Goal: Navigation & Orientation: Find specific page/section

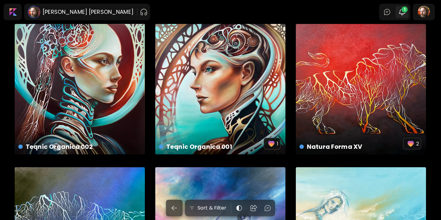
click at [404, 13] on img "button" at bounding box center [402, 11] width 7 height 7
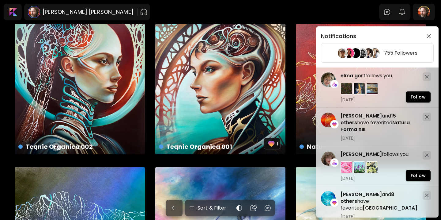
click at [306, 22] on div "Notifications 755 Followers Andrei Avram and 15 others have favorited Natura Fo…" at bounding box center [220, 110] width 441 height 220
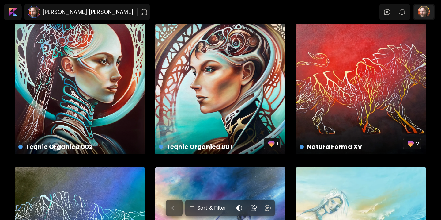
click at [422, 15] on div at bounding box center [424, 12] width 20 height 14
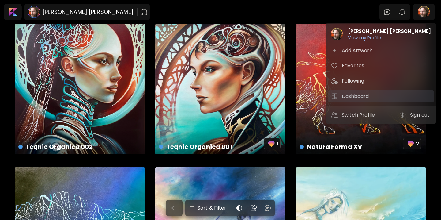
click at [361, 97] on h5 "Dashboard" at bounding box center [356, 96] width 29 height 7
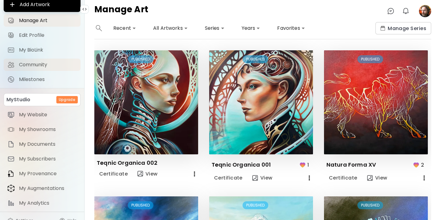
scroll to position [40, 0]
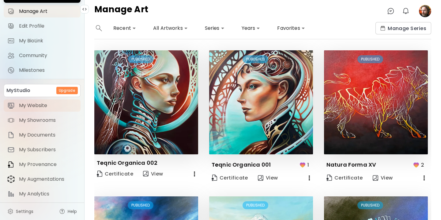
click at [44, 106] on span "My Website" at bounding box center [48, 105] width 58 height 6
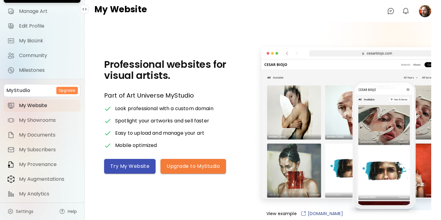
click at [123, 161] on button "Try My Website" at bounding box center [130, 166] width 52 height 15
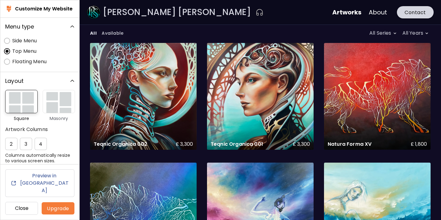
click at [57, 109] on img "button" at bounding box center [59, 101] width 32 height 23
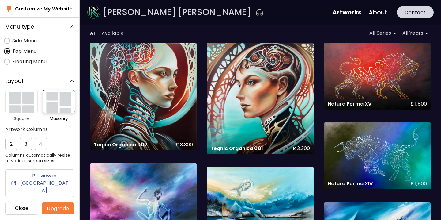
click at [378, 11] on link "About" at bounding box center [378, 12] width 18 height 9
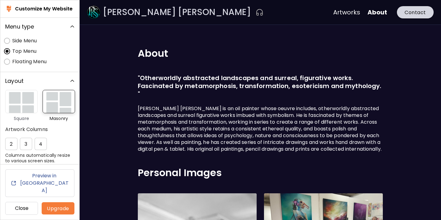
click at [349, 14] on link "Artworks" at bounding box center [347, 12] width 27 height 9
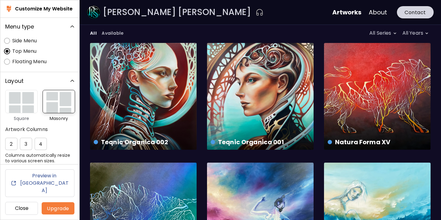
click at [394, 34] on body "Paul Kingsley Squire Artworks About Contact All Available All Series * All Year…" at bounding box center [261, 110] width 362 height 220
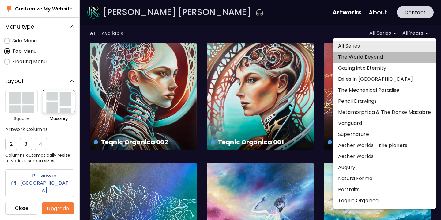
click at [384, 58] on li "The World Beyond" at bounding box center [385, 57] width 103 height 11
type input "***"
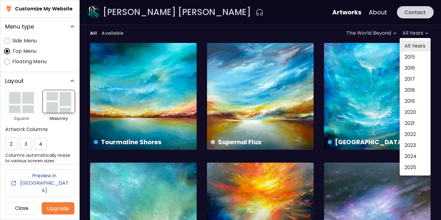
click at [425, 33] on body "Paul Kingsley Squire Artworks About Contact All Available The World Beyond *** …" at bounding box center [261, 110] width 362 height 220
click at [390, 34] on div at bounding box center [261, 110] width 362 height 220
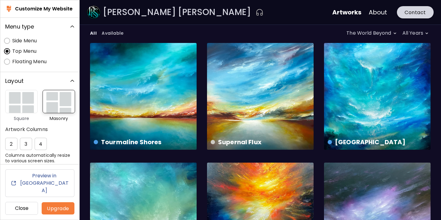
click at [394, 33] on body "Paul Kingsley Squire Artworks About Contact All Available The World Beyond *** …" at bounding box center [261, 110] width 362 height 220
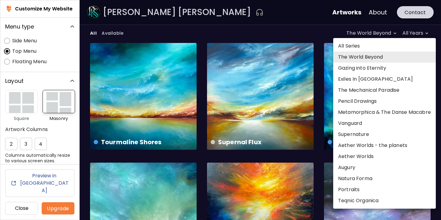
click at [386, 44] on li "All Series" at bounding box center [385, 45] width 103 height 11
type input "*"
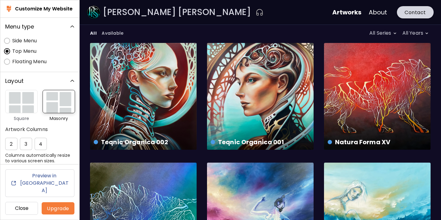
click at [427, 33] on body "Paul Kingsley Squire Artworks About Contact All Available All Series * All Year…" at bounding box center [261, 110] width 362 height 220
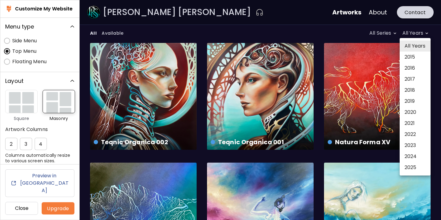
click at [408, 165] on li "2025" at bounding box center [415, 167] width 31 height 11
type input "****"
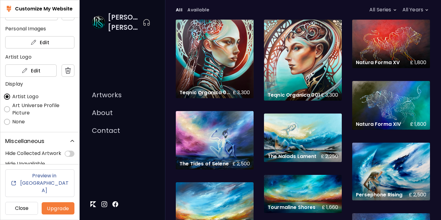
click at [41, 191] on h6 "Preview in New Tab" at bounding box center [44, 183] width 50 height 22
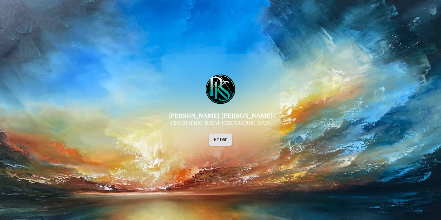
click at [220, 137] on span "Enter" at bounding box center [220, 139] width 13 height 6
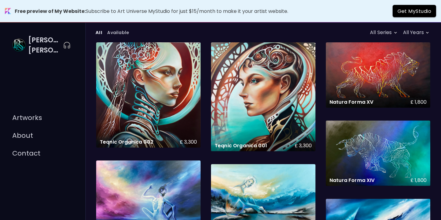
click at [21, 139] on link "About" at bounding box center [22, 136] width 21 height 8
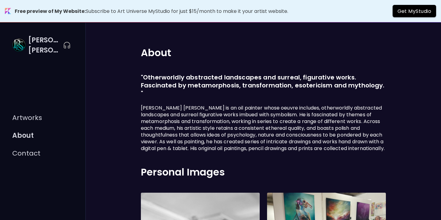
click at [21, 157] on link "Contact" at bounding box center [26, 153] width 28 height 8
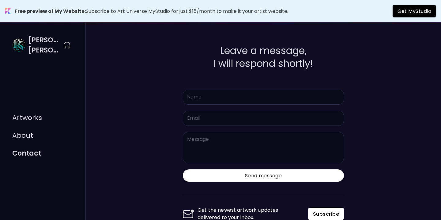
click at [25, 122] on link "Artworks" at bounding box center [27, 118] width 30 height 8
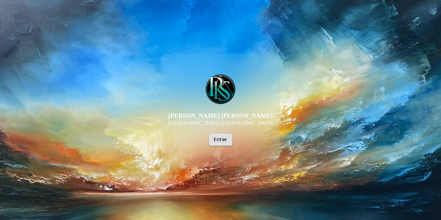
click at [219, 141] on span "Enter" at bounding box center [220, 139] width 13 height 6
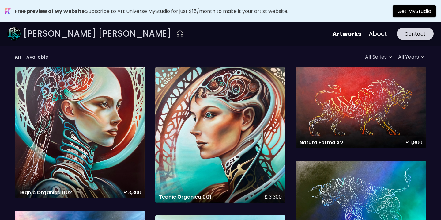
click at [219, 141] on div "Teqnic Organica 001 £ 3,300 Painting | 91 x 91 cm" at bounding box center [220, 134] width 130 height 135
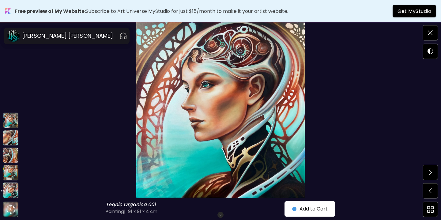
click at [11, 171] on img at bounding box center [10, 172] width 15 height 15
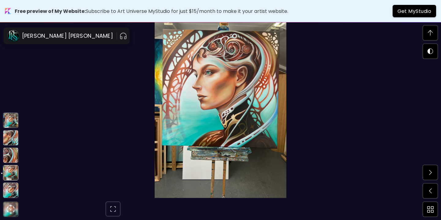
click at [10, 158] on img at bounding box center [10, 154] width 15 height 15
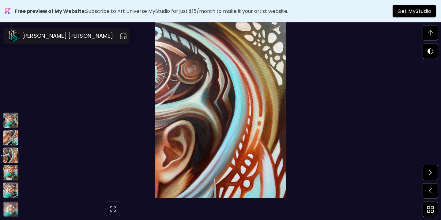
click at [10, 139] on img at bounding box center [10, 137] width 15 height 15
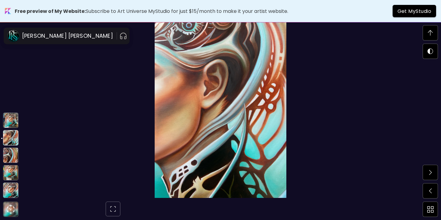
click at [11, 119] on img at bounding box center [10, 120] width 15 height 15
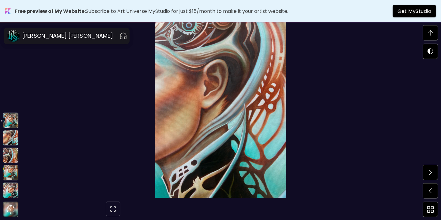
scroll to position [1056, 0]
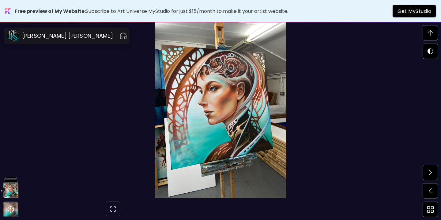
click at [428, 35] on img at bounding box center [430, 33] width 5 height 6
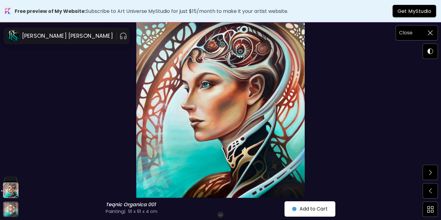
click at [410, 34] on h6 "Close" at bounding box center [405, 33] width 13 height 8
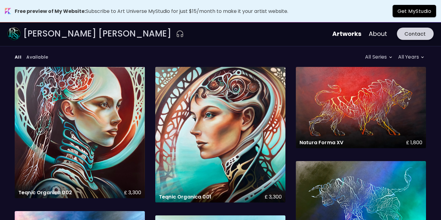
click at [381, 34] on link "About" at bounding box center [378, 33] width 18 height 9
